Goal: Task Accomplishment & Management: Manage account settings

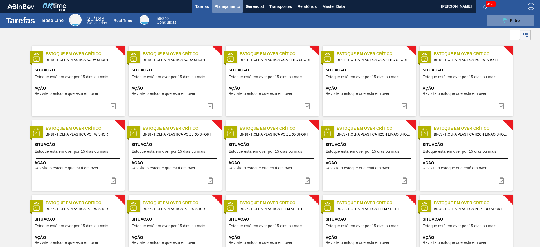
click at [223, 1] on button "Planejamento" at bounding box center [227, 6] width 31 height 13
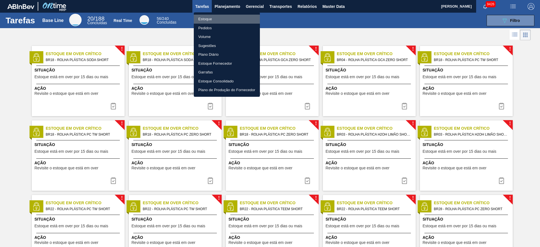
click at [213, 19] on li "Estoque" at bounding box center [227, 19] width 66 height 9
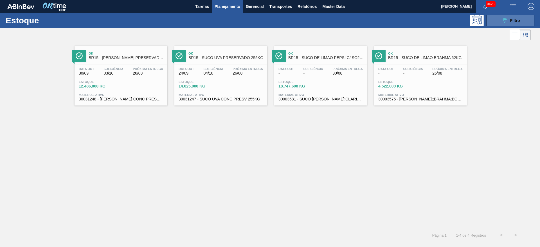
click at [503, 22] on icon "089F7B8B-B2A5-4AFE-B5C0-19BA573D28AC" at bounding box center [504, 20] width 7 height 7
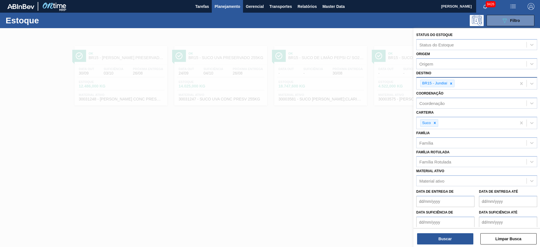
click at [449, 83] on icon at bounding box center [451, 84] width 4 height 4
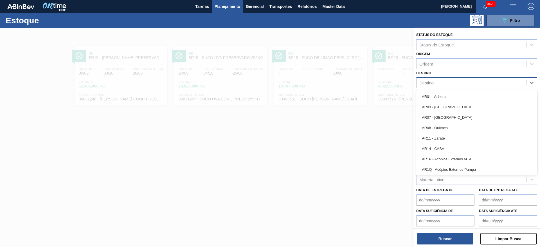
click at [449, 83] on div "Destino" at bounding box center [471, 83] width 110 height 8
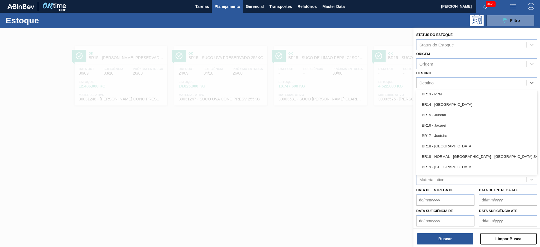
scroll to position [399, 0]
click at [439, 144] on div "BR18 - [GEOGRAPHIC_DATA]" at bounding box center [476, 145] width 121 height 10
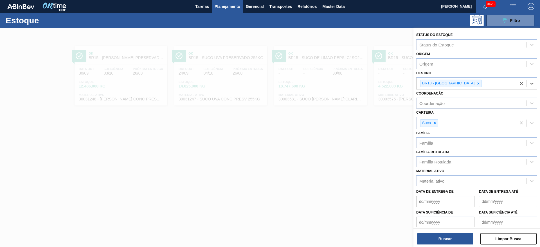
click at [433, 126] on div at bounding box center [435, 122] width 6 height 7
click at [433, 126] on div "Carteira" at bounding box center [471, 122] width 110 height 8
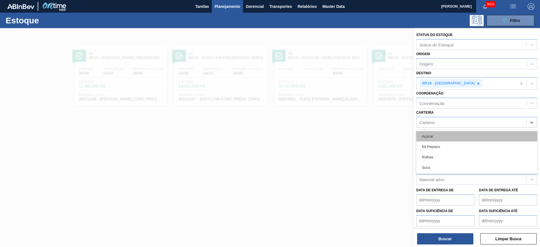
click at [440, 137] on div "Açúcar" at bounding box center [476, 136] width 121 height 10
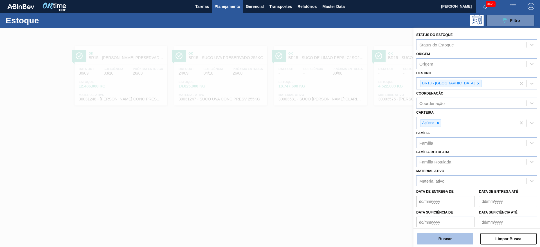
click at [436, 235] on button "Buscar" at bounding box center [445, 238] width 56 height 11
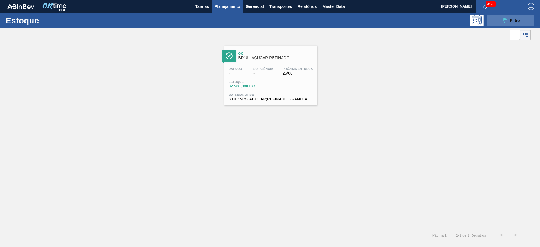
click at [509, 22] on div "089F7B8B-B2A5-4AFE-B5C0-19BA573D28AC Filtro" at bounding box center [510, 20] width 19 height 7
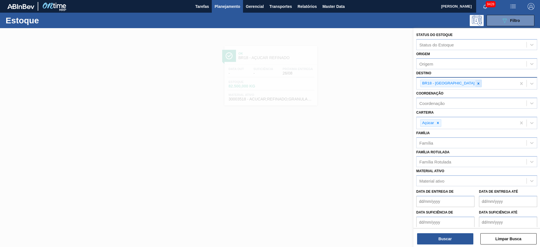
click at [476, 84] on icon at bounding box center [478, 84] width 4 height 4
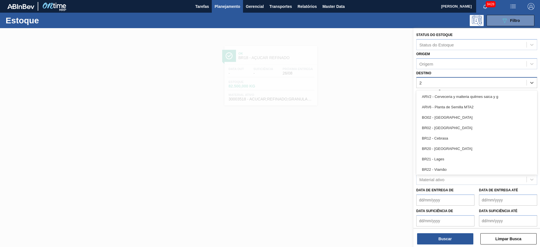
type input "22"
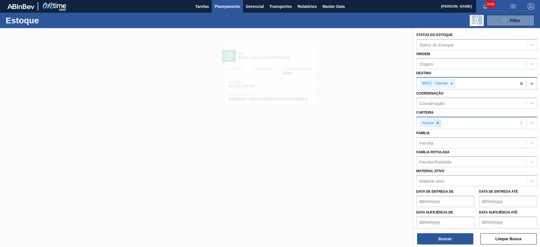
click at [439, 125] on div at bounding box center [438, 122] width 6 height 7
click at [439, 125] on div "Açúcar" at bounding box center [466, 123] width 100 height 12
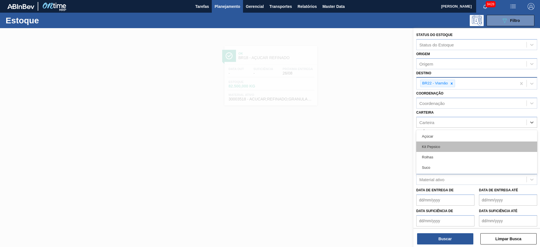
click at [438, 147] on div "Kit Pepsico" at bounding box center [476, 146] width 121 height 10
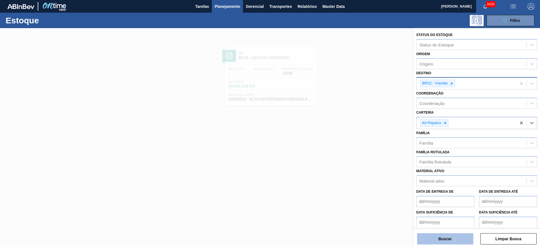
click at [448, 237] on button "Buscar" at bounding box center [445, 238] width 56 height 11
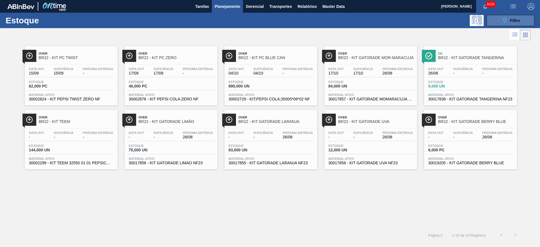
click at [492, 19] on button "089F7B8B-B2A5-4AFE-B5C0-19BA573D28AC Filtro" at bounding box center [510, 20] width 48 height 11
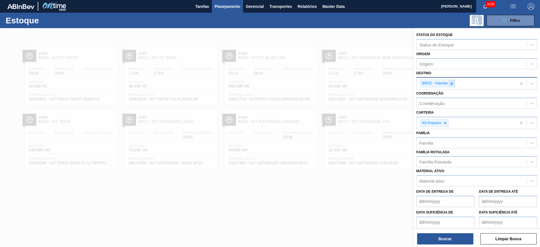
click at [453, 85] on icon at bounding box center [452, 84] width 4 height 4
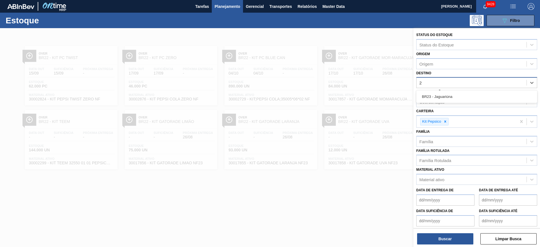
type input "23"
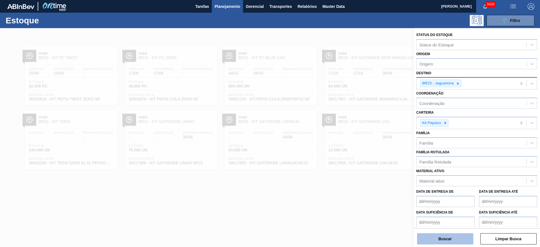
click at [449, 237] on button "Buscar" at bounding box center [445, 238] width 56 height 11
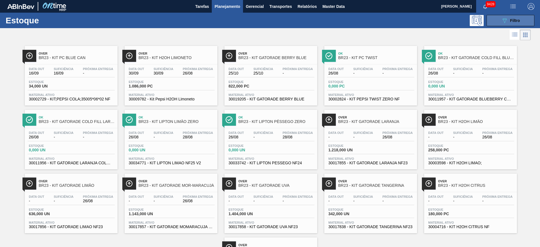
click at [505, 18] on icon "089F7B8B-B2A5-4AFE-B5C0-19BA573D28AC" at bounding box center [504, 20] width 7 height 7
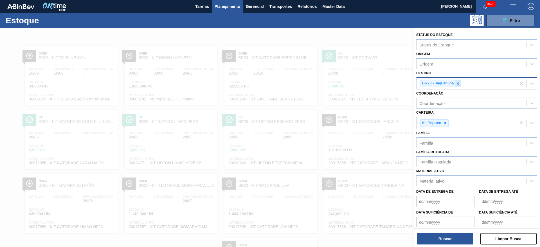
click at [456, 83] on icon at bounding box center [458, 84] width 4 height 4
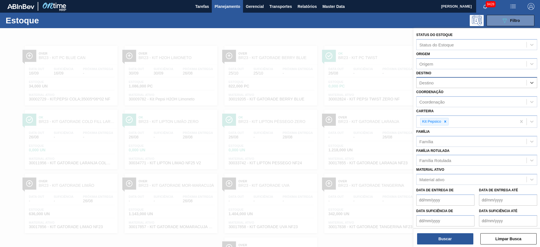
type input "28"
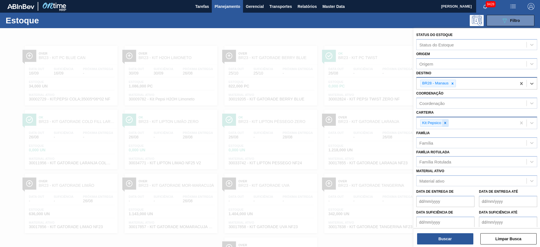
click at [446, 126] on div at bounding box center [445, 122] width 6 height 7
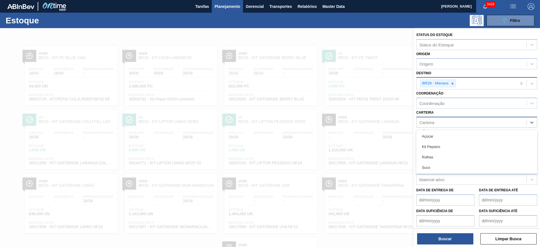
click at [446, 126] on div "Carteira" at bounding box center [476, 122] width 121 height 11
click at [443, 158] on div "Rolhas" at bounding box center [476, 157] width 121 height 10
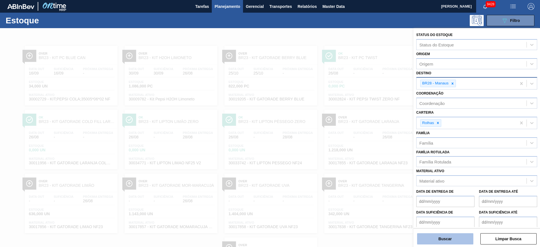
click at [444, 234] on button "Buscar" at bounding box center [445, 238] width 56 height 11
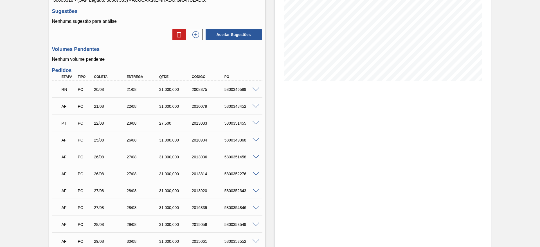
scroll to position [84, 0]
click at [255, 156] on span at bounding box center [255, 157] width 7 height 4
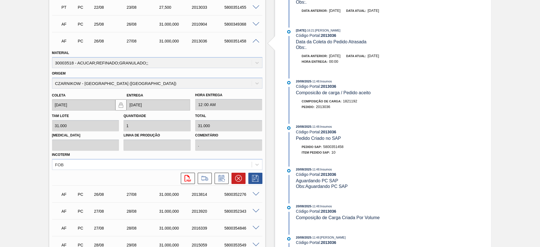
scroll to position [202, 0]
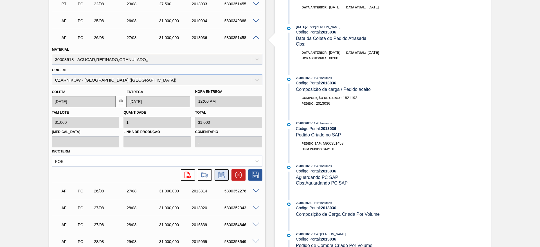
click at [221, 170] on button at bounding box center [222, 174] width 14 height 11
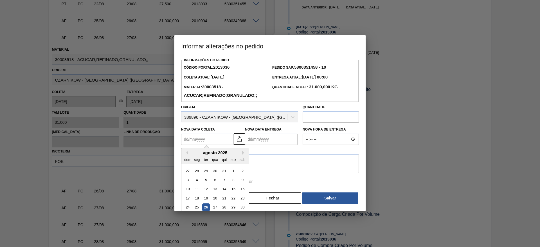
click at [206, 139] on Coleta2013036 "Nova Data Coleta" at bounding box center [207, 139] width 53 height 11
click at [212, 206] on div "27" at bounding box center [215, 208] width 8 height 8
type Coleta2013036 "[DATE]"
type Entrega2013036 "[DATE]"
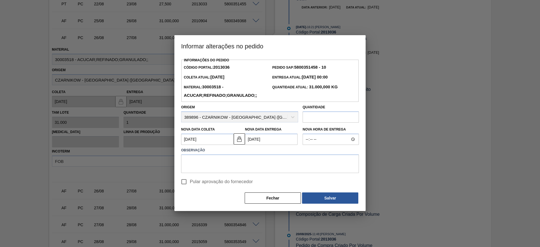
click at [194, 179] on span "Pular aprovação do fornecedor" at bounding box center [221, 181] width 63 height 7
click at [190, 179] on input "Pular aprovação do fornecedor" at bounding box center [184, 182] width 12 height 12
checkbox input "true"
click at [305, 198] on button "Salvar" at bounding box center [330, 197] width 56 height 11
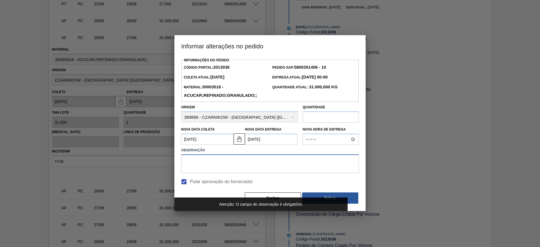
click at [274, 164] on textarea at bounding box center [270, 163] width 178 height 19
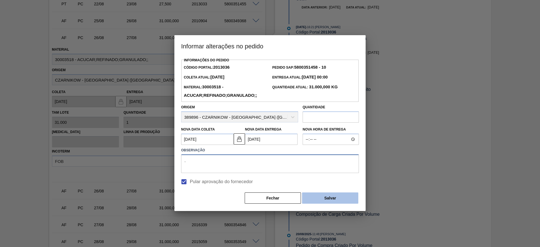
type textarea "."
click at [331, 198] on button "Salvar" at bounding box center [330, 197] width 56 height 11
click at [340, 0] on body "Tarefas Planejamento Gerencial Transportes Relatórios Master Data [PERSON_NAME]…" at bounding box center [270, 0] width 540 height 0
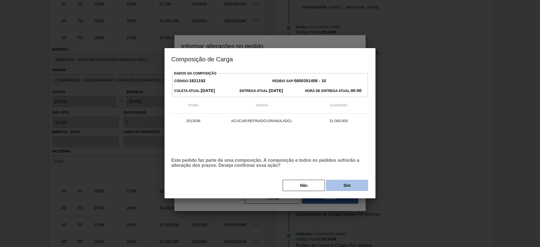
click at [340, 188] on button "Sim" at bounding box center [347, 185] width 42 height 11
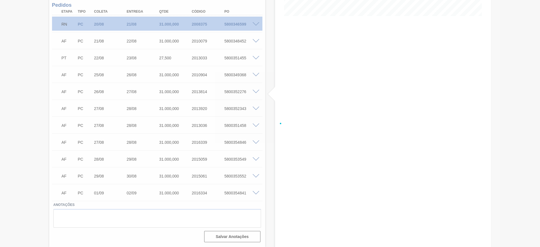
scroll to position [148, 0]
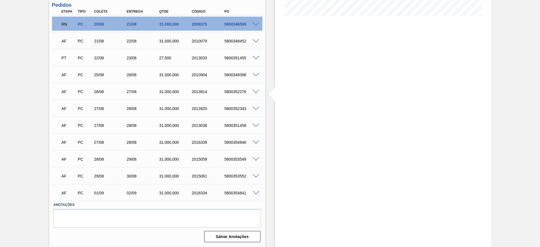
click at [256, 93] on span at bounding box center [255, 92] width 7 height 4
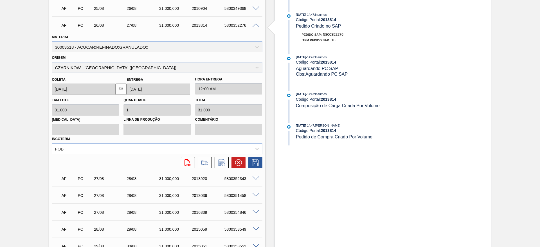
scroll to position [215, 0]
click at [220, 164] on icon at bounding box center [221, 162] width 4 height 3
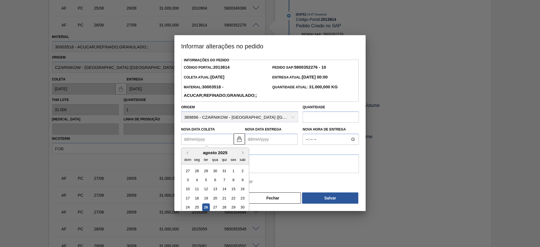
click at [197, 139] on Coleta2013814 "Nova Data Coleta" at bounding box center [207, 139] width 53 height 11
click at [215, 207] on div "27" at bounding box center [215, 208] width 8 height 8
type Coleta2013814 "[DATE]"
type Entrega2013814 "[DATE]"
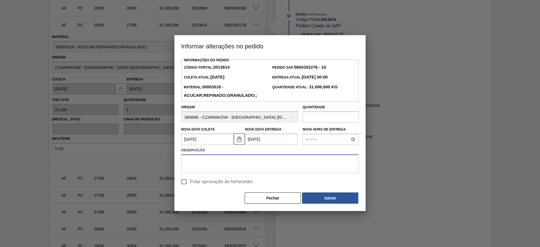
click at [215, 165] on textarea at bounding box center [270, 163] width 178 height 19
type textarea "."
click at [185, 181] on input "Pular aprovação do fornecedor" at bounding box center [184, 182] width 12 height 12
checkbox input "true"
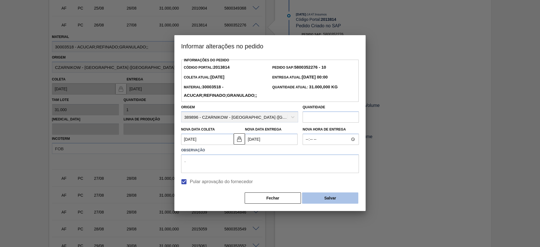
click at [327, 202] on button "Salvar" at bounding box center [330, 197] width 56 height 11
click at [347, 196] on button "Salvar" at bounding box center [330, 197] width 56 height 11
click at [342, 197] on button "Salvar" at bounding box center [330, 197] width 56 height 11
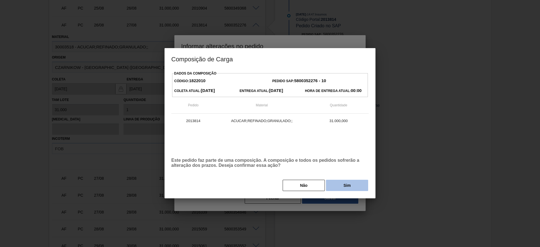
click at [346, 184] on button "Sim" at bounding box center [347, 185] width 42 height 11
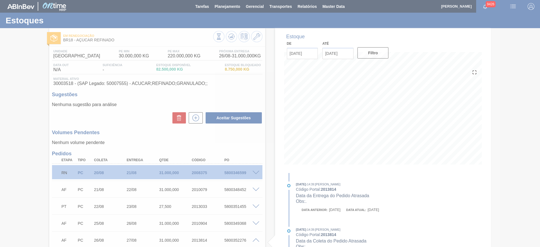
scroll to position [5, 0]
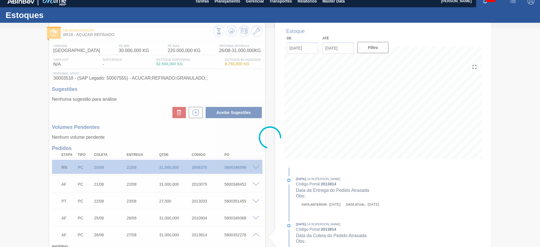
type input "."
type input "[DATE]"
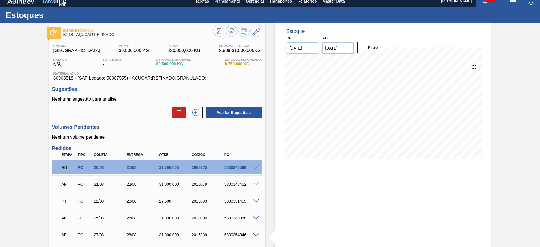
click at [256, 183] on span at bounding box center [255, 184] width 7 height 4
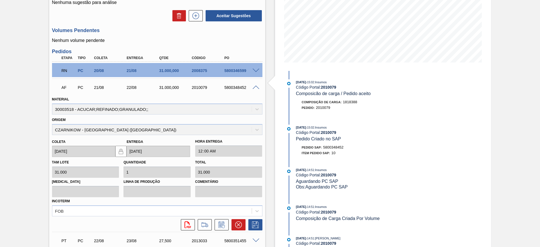
scroll to position [103, 0]
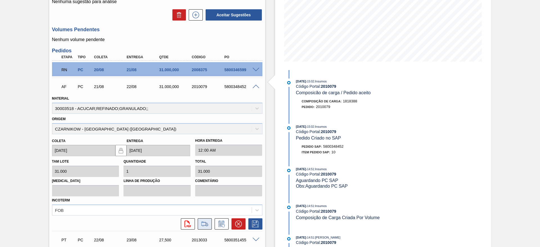
click at [202, 220] on icon at bounding box center [204, 223] width 9 height 7
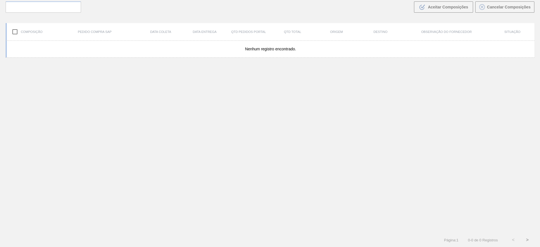
scroll to position [40, 0]
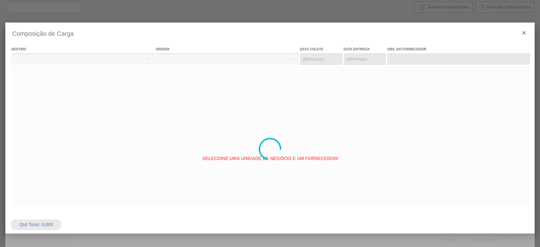
type coleta "21/08/2025"
type entrega "22/08/2025"
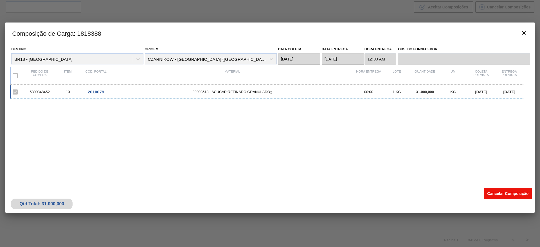
click at [499, 191] on button "Cancelar Composição" at bounding box center [508, 193] width 48 height 11
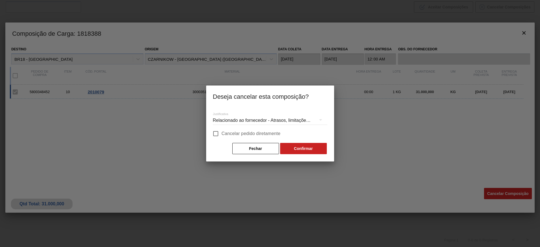
click at [263, 136] on span "Cancelar pedido diretamente" at bounding box center [251, 133] width 59 height 7
click at [222, 136] on input "Cancelar pedido diretamente" at bounding box center [216, 134] width 12 height 12
checkbox input "true"
click at [309, 151] on button "Confirmar" at bounding box center [303, 148] width 47 height 11
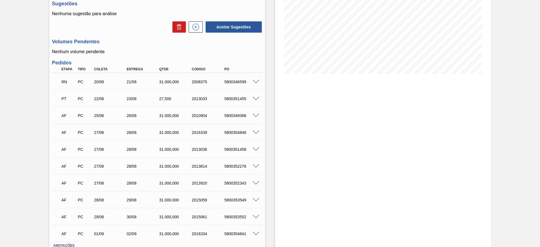
scroll to position [91, 0]
click at [257, 81] on span at bounding box center [255, 82] width 7 height 4
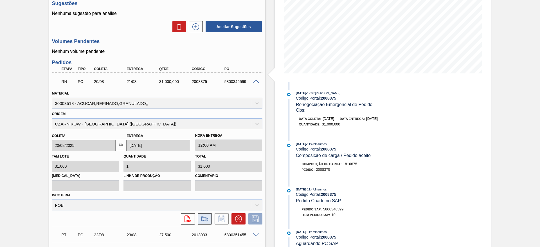
drag, startPoint x: 196, startPoint y: 223, endPoint x: 204, endPoint y: 221, distance: 7.6
click at [204, 221] on div at bounding box center [203, 218] width 17 height 11
click at [204, 221] on icon at bounding box center [204, 218] width 9 height 7
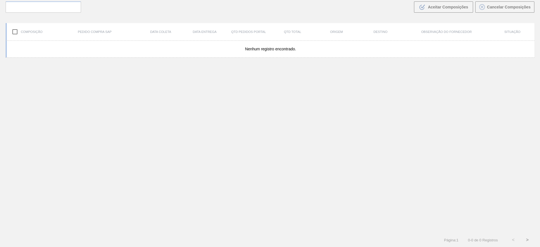
scroll to position [40, 0]
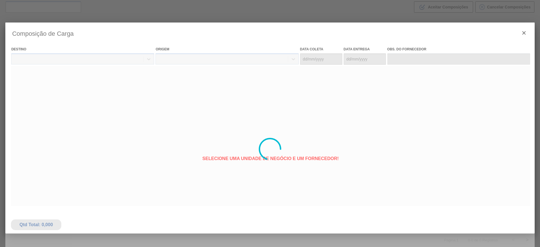
type coleta "20/08/2025"
type entrega "21/08/2025"
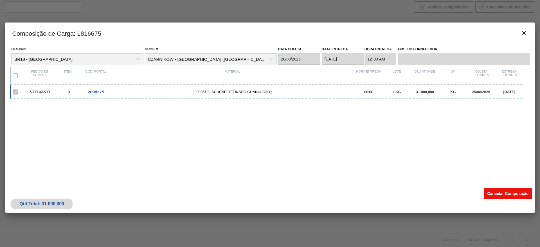
click at [499, 191] on button "Cancelar Composição" at bounding box center [508, 193] width 48 height 11
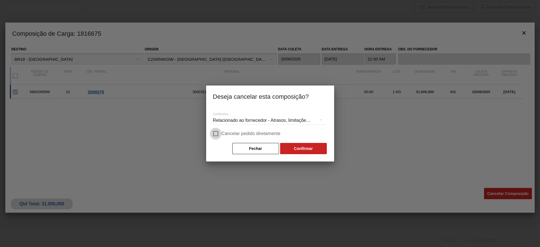
click at [213, 134] on input "Cancelar pedido diretamente" at bounding box center [216, 134] width 12 height 12
checkbox input "true"
click at [295, 151] on button "Confirmar" at bounding box center [303, 148] width 47 height 11
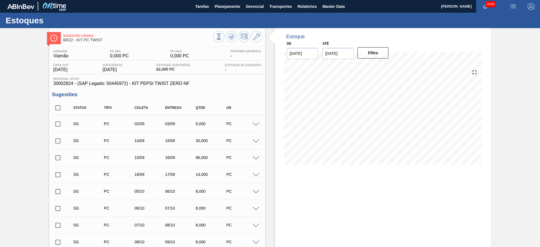
click at [255, 124] on span at bounding box center [255, 124] width 7 height 4
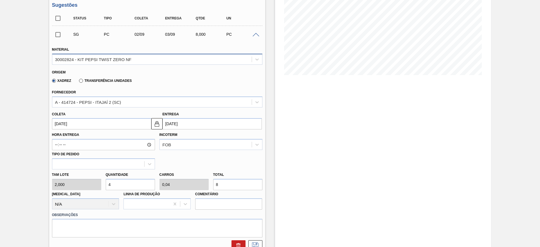
scroll to position [92, 0]
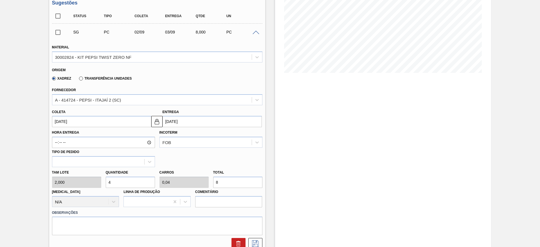
click at [125, 180] on input "4" at bounding box center [130, 182] width 49 height 11
type input "3"
type input "0,03"
type input "6"
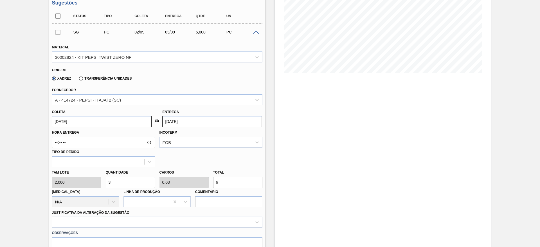
type input "34"
type input "0,34"
type input "68"
type input "3"
type input "0,03"
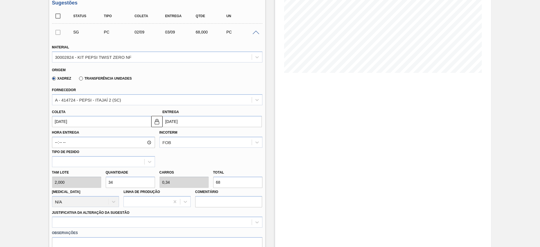
type input "6"
type input "31"
type input "0,31"
type input "62"
type input "31"
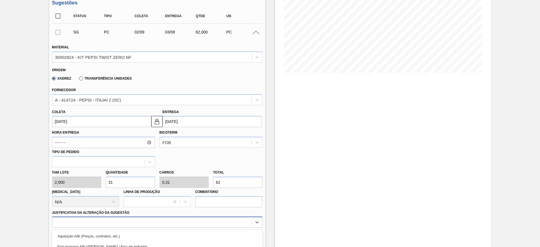
scroll to position [161, 0]
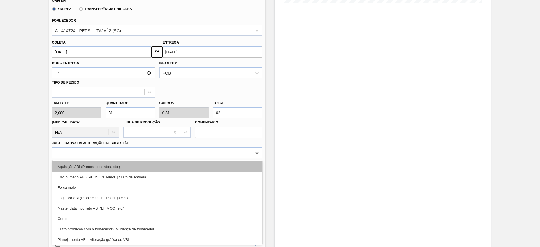
drag, startPoint x: 193, startPoint y: 224, endPoint x: 173, endPoint y: 169, distance: 58.8
click at [173, 158] on div "option Aquisição ABI (Preços, contratos, etc.) focused, 1 of 18. 18 results ava…" at bounding box center [157, 152] width 210 height 11
click at [173, 169] on div "Aquisição ABI (Preços, contratos, etc.)" at bounding box center [157, 166] width 210 height 10
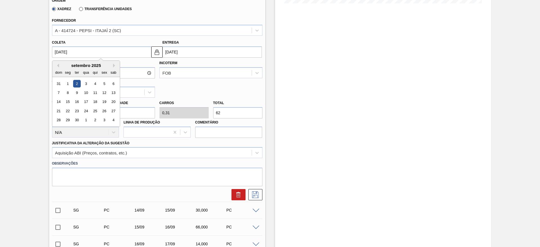
click at [66, 50] on input "[DATE]" at bounding box center [101, 51] width 99 height 11
click at [57, 66] on button "Previous Month" at bounding box center [57, 66] width 4 height 4
click at [86, 118] on div "27" at bounding box center [86, 120] width 8 height 8
type input "[DATE]"
type input "28/08/2025"
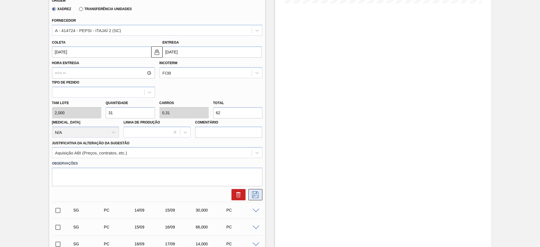
click at [255, 194] on icon at bounding box center [255, 194] width 9 height 7
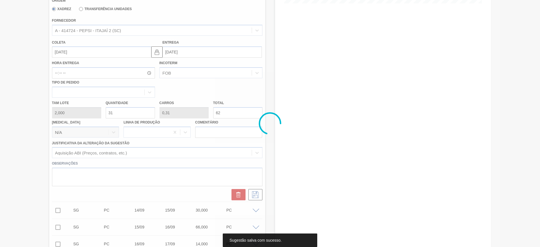
scroll to position [0, 0]
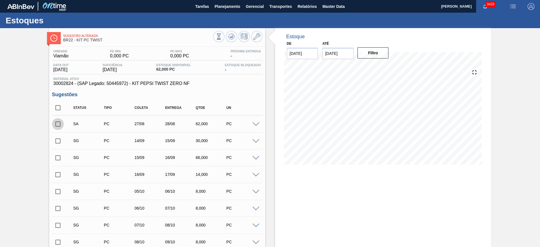
click at [59, 124] on input "checkbox" at bounding box center [58, 124] width 12 height 12
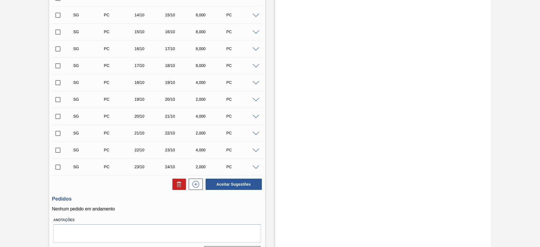
scroll to position [326, 0]
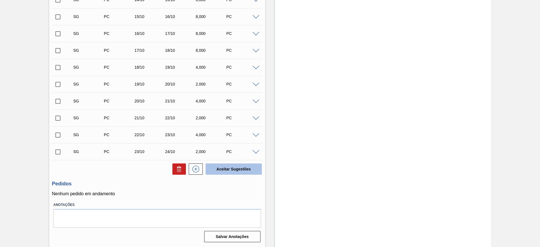
click at [220, 167] on button "Aceitar Sugestões" at bounding box center [234, 168] width 56 height 11
checkbox input "false"
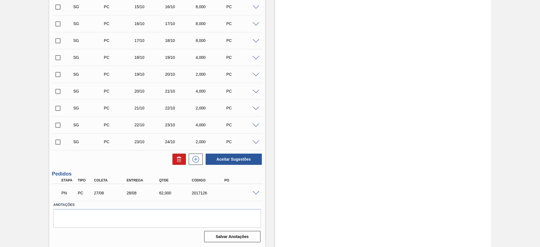
scroll to position [310, 0]
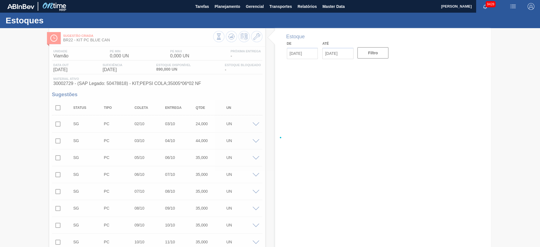
type input "[DATE]"
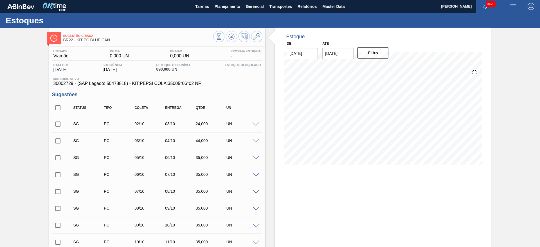
click at [255, 123] on span at bounding box center [255, 124] width 7 height 4
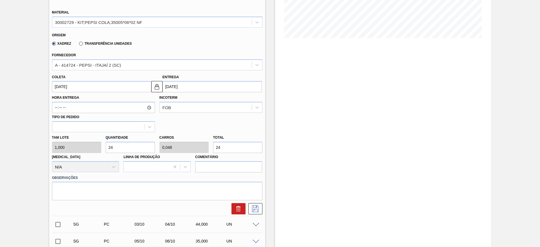
scroll to position [127, 0]
click at [114, 147] on input "24" at bounding box center [130, 146] width 49 height 11
type input "8"
type input "0,016"
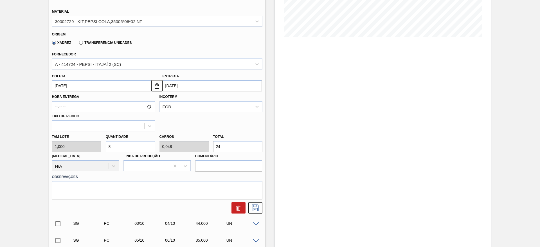
type input "8"
type input "80"
type input "0,16"
type input "80"
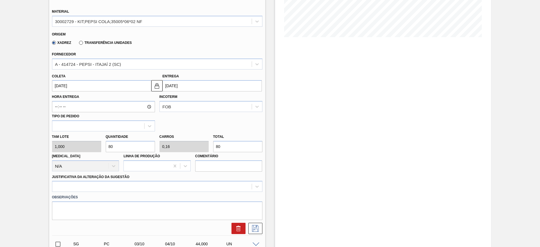
type input "80"
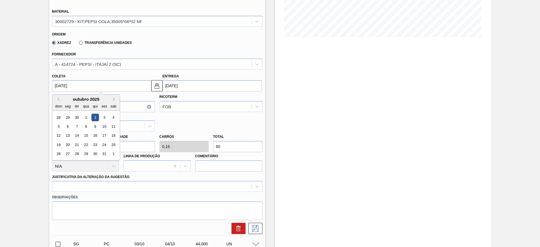
click at [70, 90] on input "[DATE]" at bounding box center [101, 85] width 99 height 11
click at [55, 99] on button "Previous Month" at bounding box center [57, 99] width 4 height 4
click at [84, 152] on div "27" at bounding box center [86, 154] width 8 height 8
type input "[DATE]"
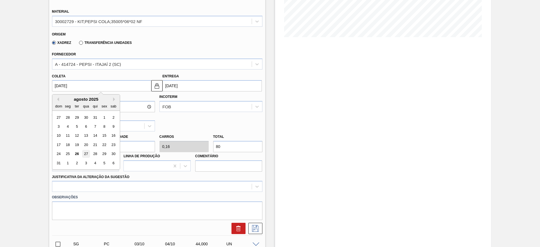
type input "[DATE]"
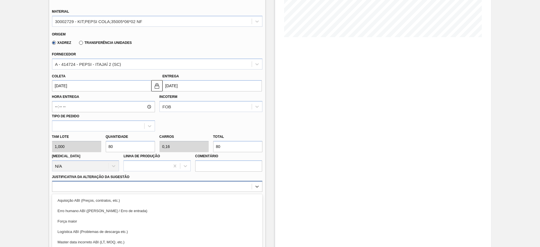
scroll to position [161, 0]
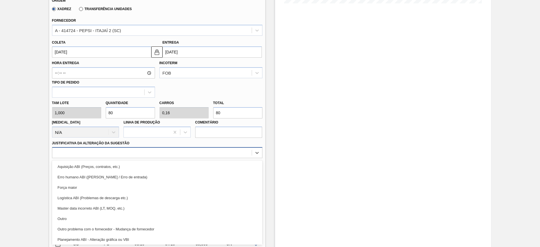
click at [213, 158] on div "option Força maior focused, 3 of 18. 18 results available. Use Up and Down to c…" at bounding box center [157, 152] width 210 height 11
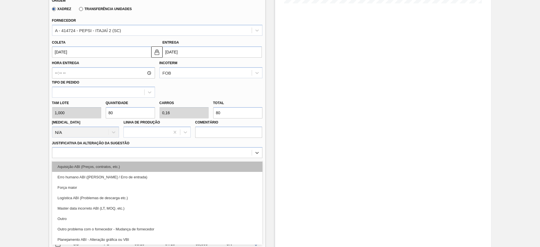
click at [226, 167] on div "Aquisição ABI (Preços, contratos, etc.)" at bounding box center [157, 166] width 210 height 10
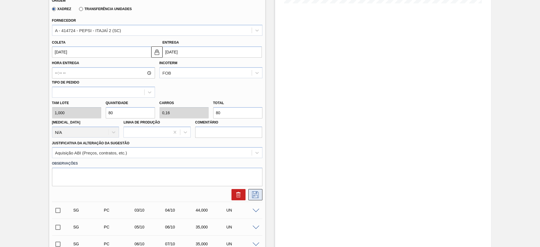
click at [256, 195] on icon at bounding box center [255, 194] width 9 height 7
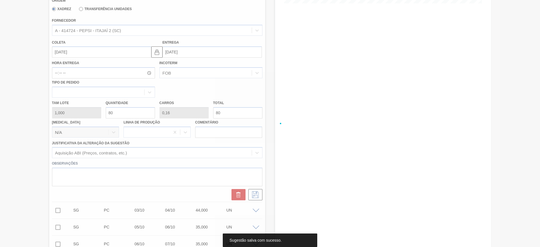
scroll to position [0, 0]
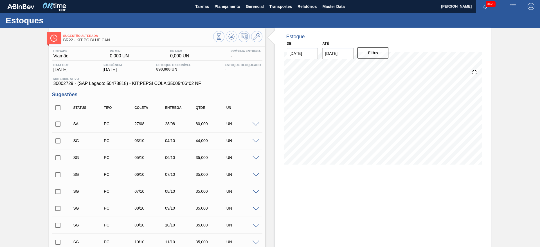
click at [254, 141] on span at bounding box center [255, 141] width 7 height 4
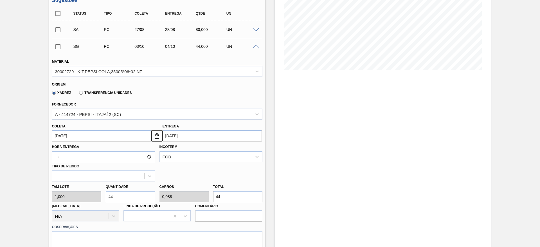
scroll to position [94, 0]
click at [117, 196] on input "44" at bounding box center [130, 196] width 49 height 11
type input "3"
type input "0,006"
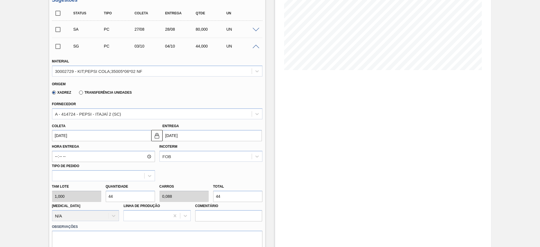
type input "3"
type input "38"
type input "0,076"
type input "38"
type input "380"
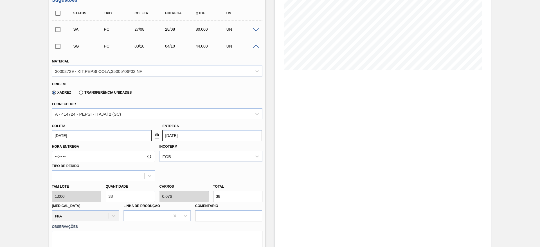
type input "0,76"
type input "380"
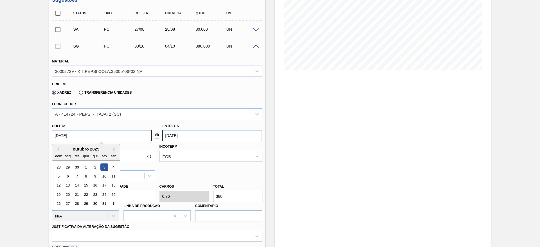
click at [66, 140] on input "[DATE]" at bounding box center [101, 135] width 99 height 11
click at [55, 147] on button "Previous Month" at bounding box center [57, 149] width 4 height 4
click at [89, 204] on div "27" at bounding box center [86, 204] width 8 height 8
type input "[DATE]"
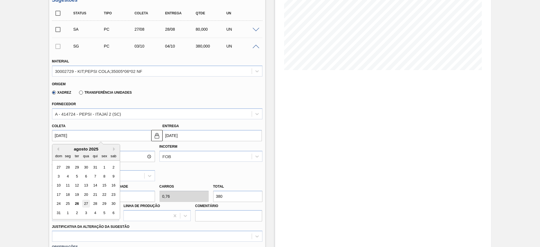
type input "28/08/2025"
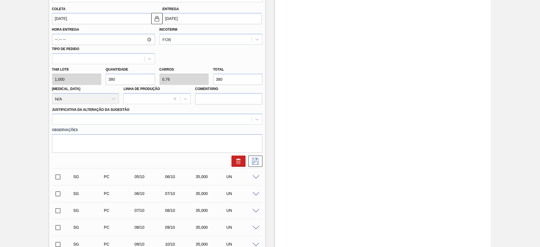
scroll to position [212, 0]
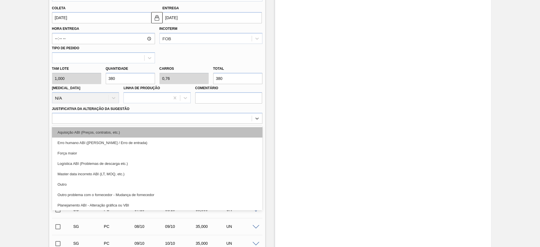
drag, startPoint x: 229, startPoint y: 118, endPoint x: 226, endPoint y: 128, distance: 10.6
click at [226, 124] on div "option Aquisição ABI (Preços, contratos, etc.) focused, 1 of 18. 18 results ava…" at bounding box center [157, 118] width 210 height 11
click at [226, 128] on div "Aquisição ABI (Preços, contratos, etc.)" at bounding box center [157, 132] width 210 height 10
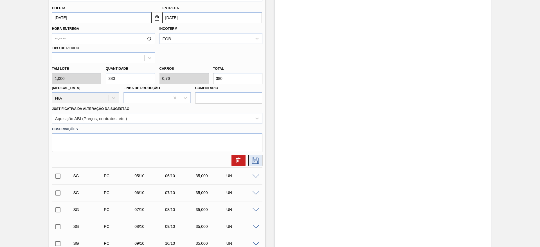
click at [258, 155] on button at bounding box center [255, 160] width 14 height 11
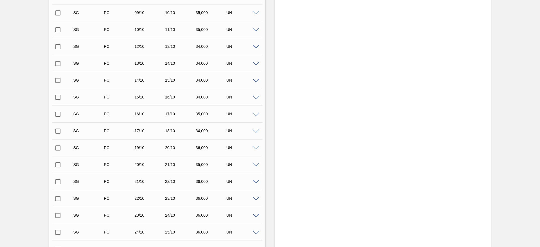
scroll to position [0, 0]
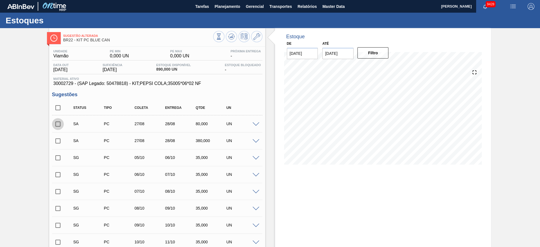
click at [52, 128] on input "checkbox" at bounding box center [58, 124] width 12 height 12
checkbox input "true"
click at [54, 139] on input "checkbox" at bounding box center [58, 141] width 12 height 12
checkbox input "true"
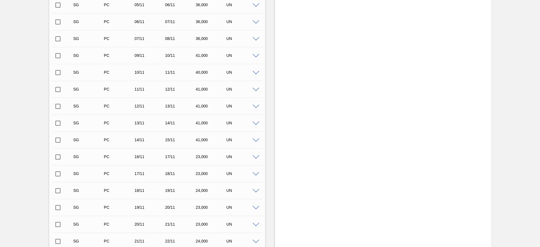
scroll to position [647, 0]
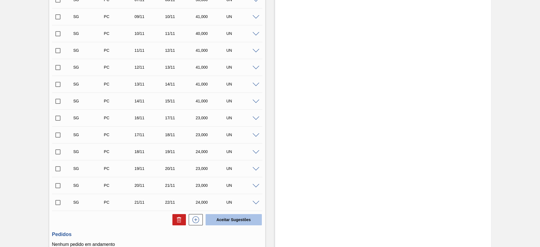
click at [238, 222] on button "Aceitar Sugestões" at bounding box center [234, 219] width 56 height 11
checkbox input "false"
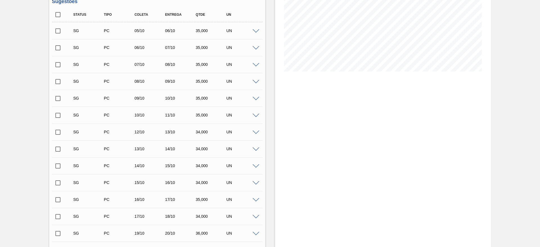
scroll to position [0, 0]
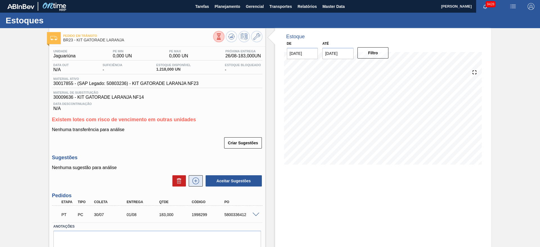
click at [196, 179] on icon at bounding box center [195, 180] width 9 height 7
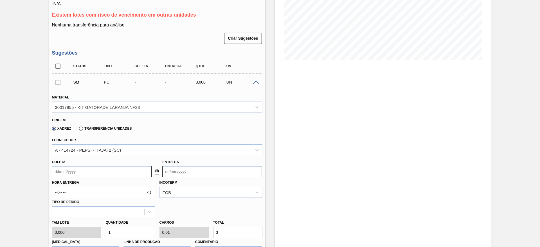
scroll to position [105, 0]
click at [109, 232] on input "1" at bounding box center [130, 231] width 49 height 11
type input "31"
type input "0,31"
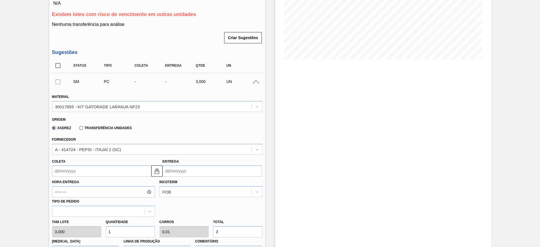
type input "93"
type input "351"
type input "3,51"
type input "1.053"
click at [109, 232] on input "351" at bounding box center [130, 231] width 49 height 11
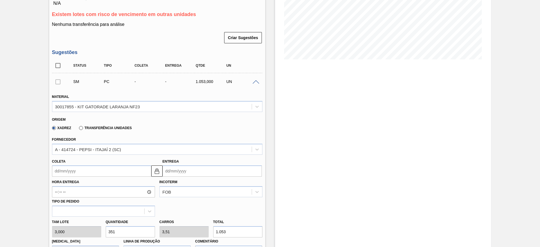
click at [109, 232] on input "351" at bounding box center [130, 231] width 49 height 11
type input "1"
type input "0,01"
type input "3"
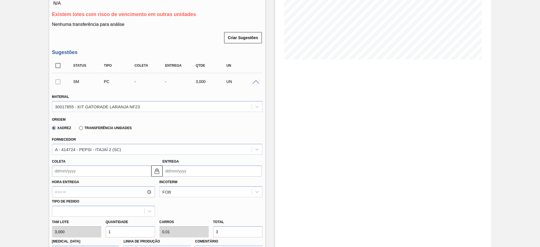
type input "13"
type input "0,13"
type input "39"
type input "135"
type input "1,35"
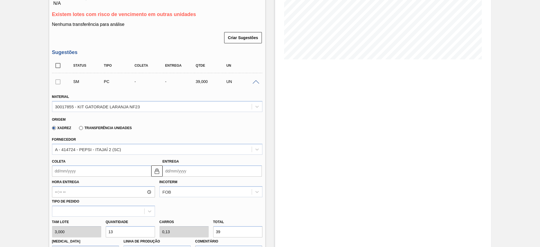
type input "405"
type input "135"
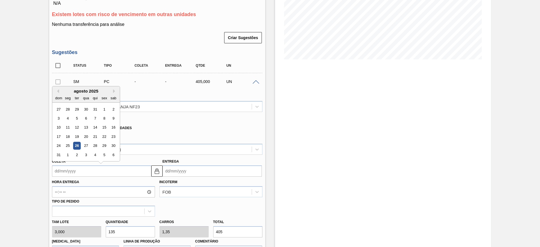
click at [71, 169] on input "Coleta" at bounding box center [101, 170] width 99 height 11
click at [87, 147] on div "27" at bounding box center [86, 146] width 8 height 8
type input "[DATE]"
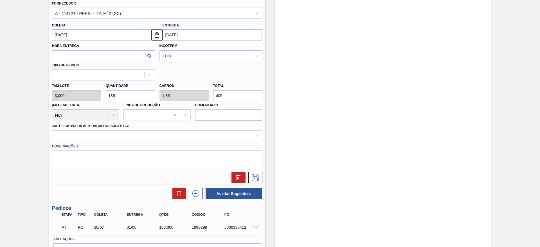
scroll to position [247, 0]
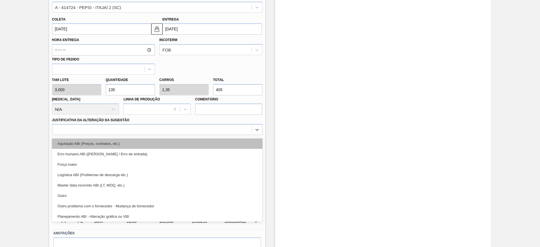
drag, startPoint x: 204, startPoint y: 128, endPoint x: 204, endPoint y: 147, distance: 18.8
click at [204, 135] on div "option Aquisição ABI (Preços, contratos, etc.) focused, 1 of 18. 18 results ava…" at bounding box center [157, 129] width 210 height 11
click at [204, 147] on div "Aquisição ABI (Preços, contratos, etc.)" at bounding box center [157, 143] width 210 height 10
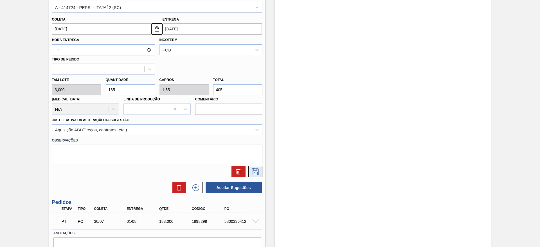
click at [260, 173] on button at bounding box center [255, 171] width 14 height 11
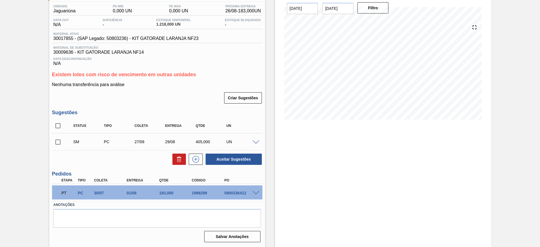
scroll to position [45, 0]
click at [64, 144] on input "checkbox" at bounding box center [58, 142] width 12 height 12
click at [230, 153] on div "Aceitar Sugestões" at bounding box center [233, 159] width 60 height 12
click at [229, 157] on button "Aceitar Sugestões" at bounding box center [234, 159] width 56 height 11
checkbox input "false"
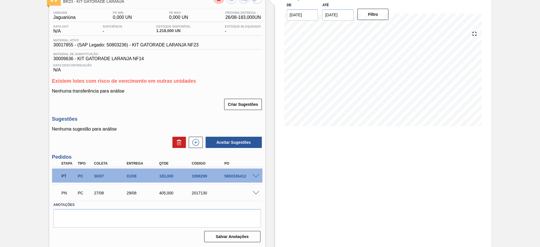
scroll to position [39, 0]
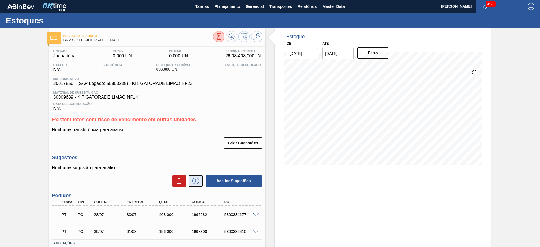
click at [198, 176] on button at bounding box center [196, 180] width 14 height 11
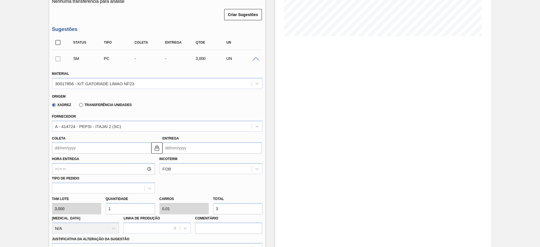
scroll to position [129, 0]
click at [118, 206] on input "1" at bounding box center [130, 207] width 49 height 11
type input "13"
type input "0,13"
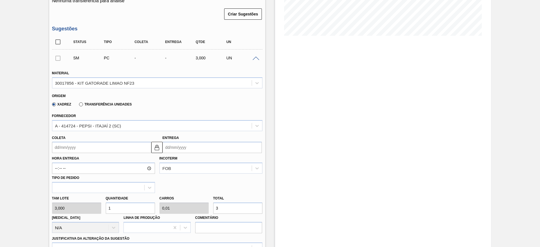
type input "39"
type input "136"
type input "1,36"
type input "408"
type input "136"
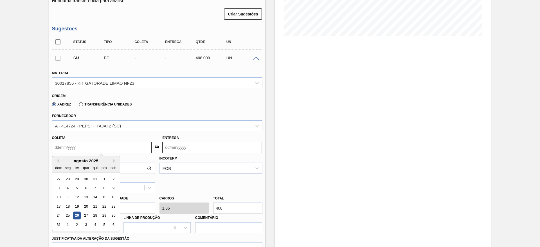
click at [69, 148] on input "Coleta" at bounding box center [101, 147] width 99 height 11
click at [87, 215] on div "27" at bounding box center [86, 216] width 8 height 8
type input "[DATE]"
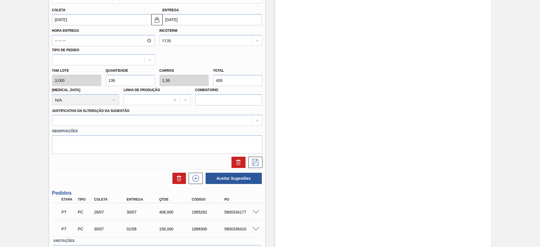
scroll to position [260, 0]
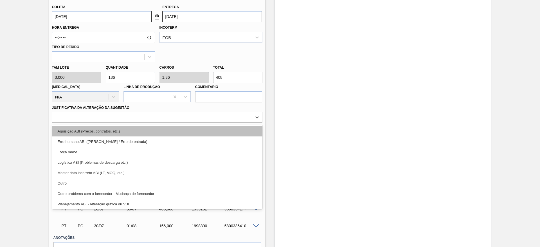
drag, startPoint x: 216, startPoint y: 122, endPoint x: 219, endPoint y: 134, distance: 12.4
click at [219, 123] on div "option Aquisição ABI (Preços, contratos, etc.) focused, 1 of 18. 18 results ava…" at bounding box center [157, 117] width 210 height 11
click at [219, 134] on div "Aquisição ABI (Preços, contratos, etc.)" at bounding box center [157, 131] width 210 height 10
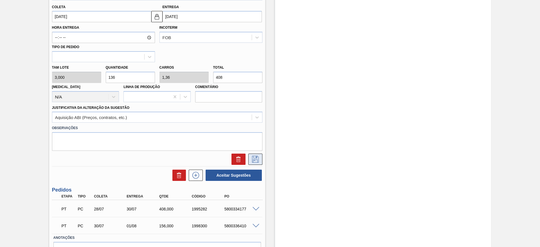
click at [251, 162] on icon at bounding box center [255, 159] width 9 height 7
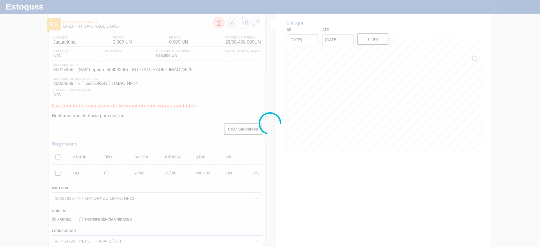
scroll to position [0, 0]
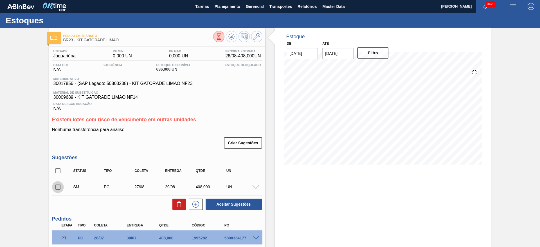
click at [57, 185] on input "checkbox" at bounding box center [58, 187] width 12 height 12
click at [236, 200] on button "Aceitar Sugestões" at bounding box center [234, 204] width 56 height 11
checkbox input "false"
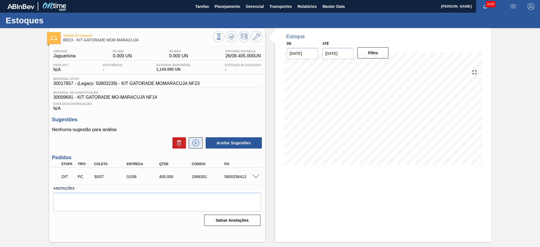
click at [198, 140] on icon at bounding box center [195, 142] width 9 height 7
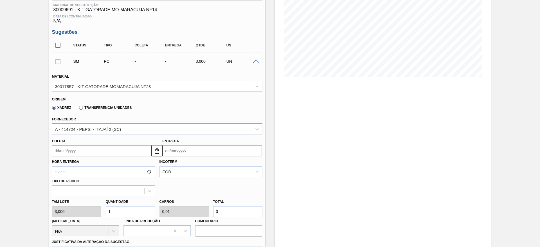
scroll to position [92, 0]
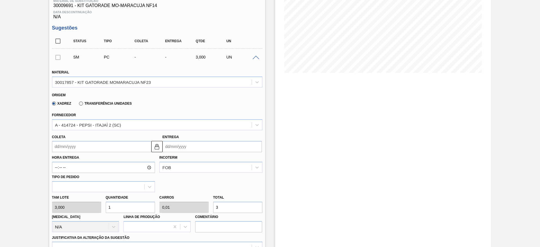
click at [118, 207] on input "1" at bounding box center [130, 207] width 49 height 11
type input "13"
type input "0,13"
type input "39"
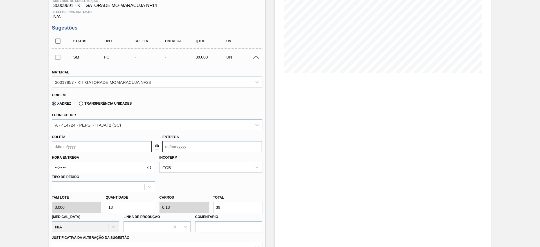
type input "136"
type input "1,36"
type input "408"
type input "136"
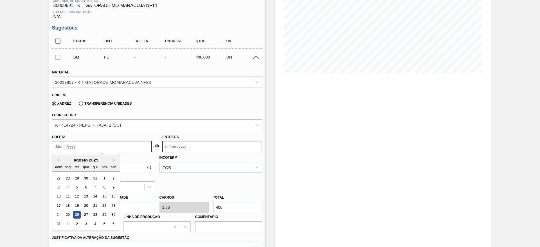
click at [70, 150] on input "Coleta" at bounding box center [101, 146] width 99 height 11
click at [88, 215] on div "27" at bounding box center [86, 215] width 8 height 8
type input "27/08/2025"
type input "[DATE]"
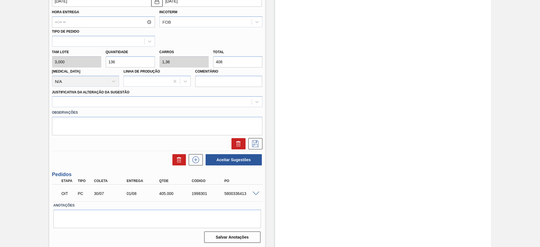
scroll to position [238, 0]
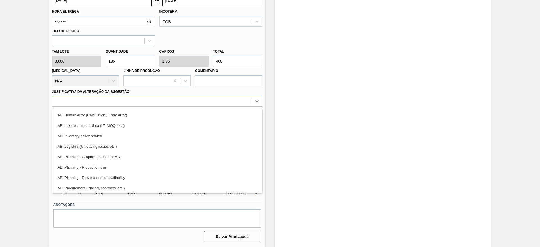
click at [230, 100] on div at bounding box center [151, 101] width 199 height 8
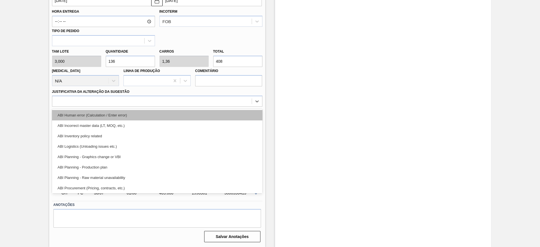
click at [228, 117] on div "ABI Human error (Calculation / Enter error)" at bounding box center [157, 115] width 210 height 10
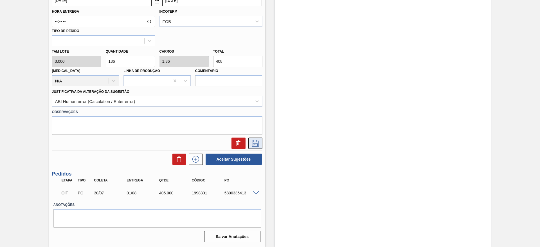
click at [254, 139] on button at bounding box center [255, 142] width 14 height 11
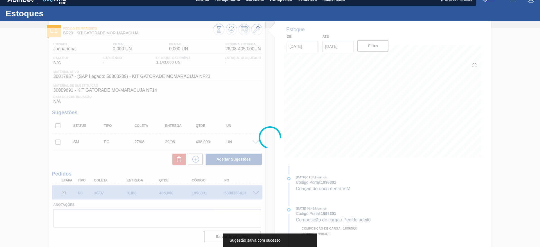
scroll to position [7, 0]
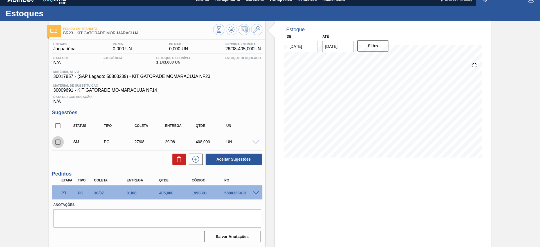
click at [54, 142] on input "checkbox" at bounding box center [58, 142] width 12 height 12
click at [227, 161] on button "Aceitar Sugestões" at bounding box center [234, 159] width 56 height 11
checkbox input "false"
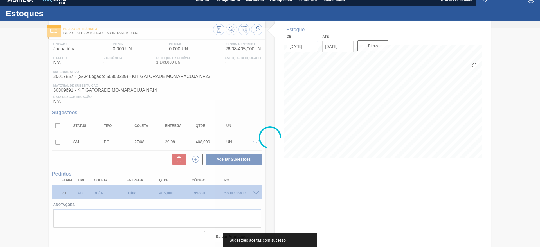
scroll to position [1, 0]
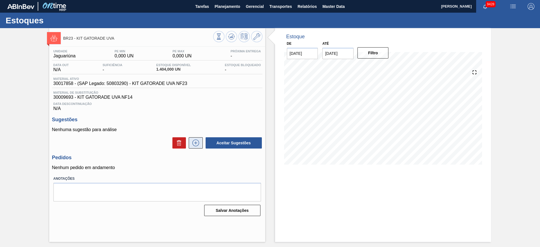
click at [195, 142] on icon at bounding box center [195, 142] width 9 height 7
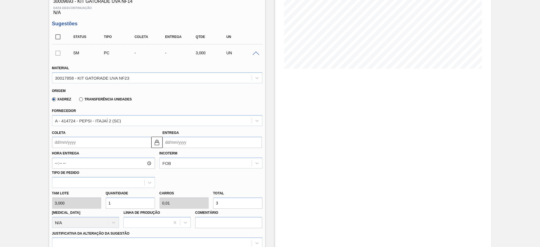
scroll to position [96, 0]
click at [121, 206] on input "1" at bounding box center [130, 202] width 49 height 11
type input "10"
type input "0,1"
type input "30"
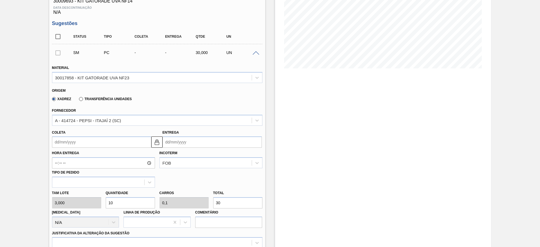
type input "100"
type input "1"
type input "300"
type input "100"
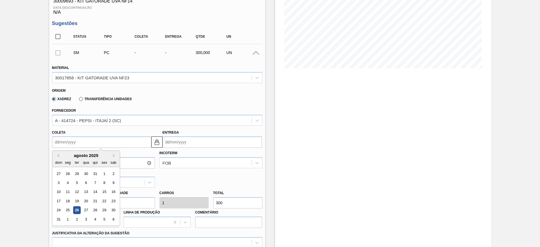
click at [64, 146] on input "Coleta" at bounding box center [101, 141] width 99 height 11
click at [88, 208] on div "27" at bounding box center [86, 210] width 8 height 8
type input "27/08/2025"
type input "[DATE]"
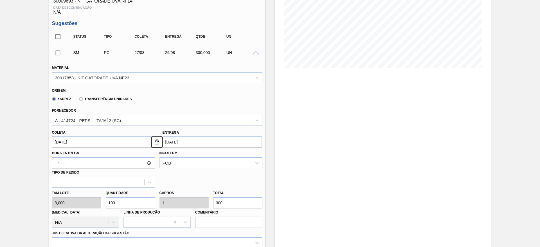
scroll to position [228, 0]
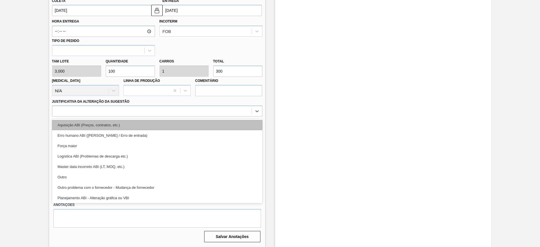
drag, startPoint x: 213, startPoint y: 116, endPoint x: 214, endPoint y: 124, distance: 8.9
click at [214, 116] on div "option Aquisição ABI (Preços, contratos, etc.) focused, 1 of 18. 18 results ava…" at bounding box center [157, 110] width 210 height 11
click at [214, 124] on div "Aquisição ABI (Preços, contratos, etc.)" at bounding box center [157, 125] width 210 height 10
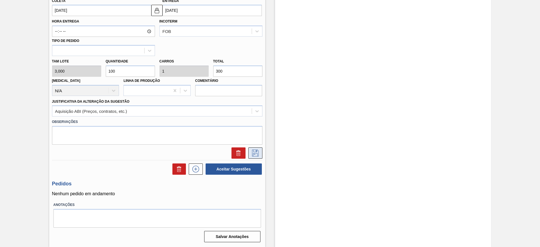
click at [257, 156] on button at bounding box center [255, 152] width 14 height 11
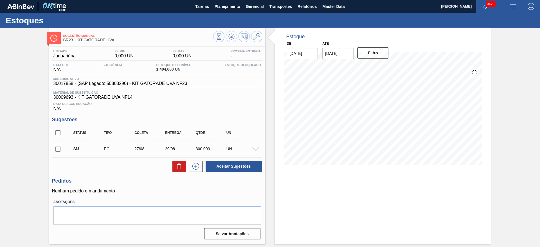
scroll to position [0, 0]
click at [68, 145] on span at bounding box center [68, 148] width 8 height 11
click at [59, 150] on input "checkbox" at bounding box center [58, 149] width 12 height 12
click at [219, 165] on button "Aceitar Sugestões" at bounding box center [234, 166] width 56 height 11
checkbox input "false"
